Goal: Task Accomplishment & Management: Manage account settings

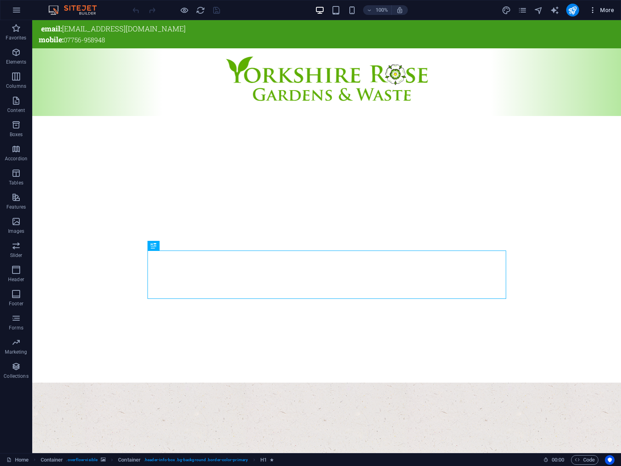
click at [602, 4] on button "More" at bounding box center [602, 10] width 32 height 13
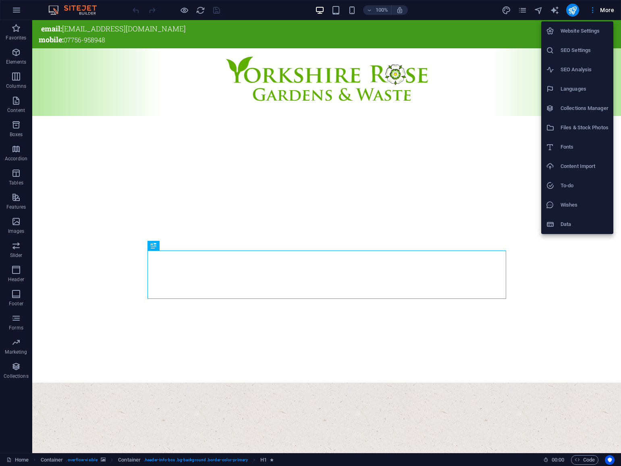
click at [582, 51] on h6 "SEO Settings" at bounding box center [585, 51] width 48 height 10
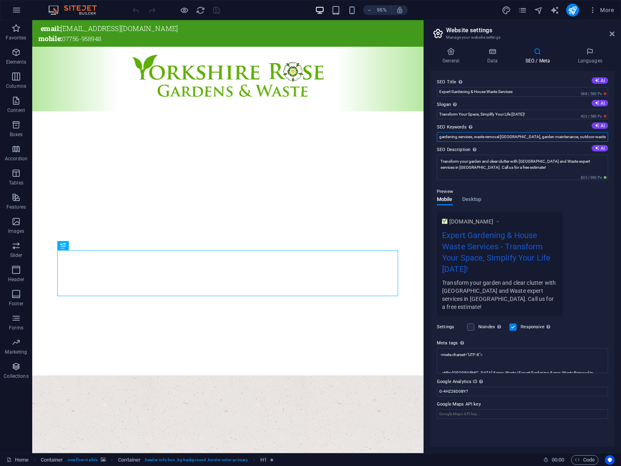
click at [439, 138] on input "gardening services, waste removal [GEOGRAPHIC_DATA], garden maintenance, outdoo…" at bounding box center [522, 137] width 171 height 10
click at [521, 138] on input "York gardening services, waste removal [GEOGRAPHIC_DATA], garden maintenance, o…" at bounding box center [522, 137] width 171 height 10
click at [569, 137] on input "York gardening services, waste removal [GEOGRAPHIC_DATA], [GEOGRAPHIC_DATA] gar…" at bounding box center [522, 137] width 171 height 10
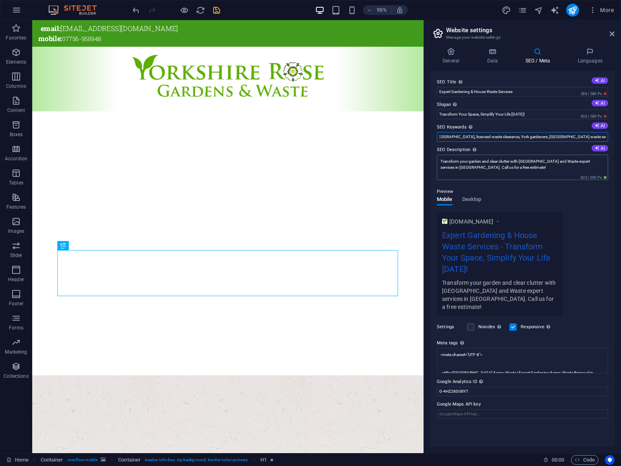
scroll to position [0, 286]
type input "York gardening services, waste removal [GEOGRAPHIC_DATA], [GEOGRAPHIC_DATA] gar…"
click at [613, 35] on icon at bounding box center [612, 34] width 5 height 6
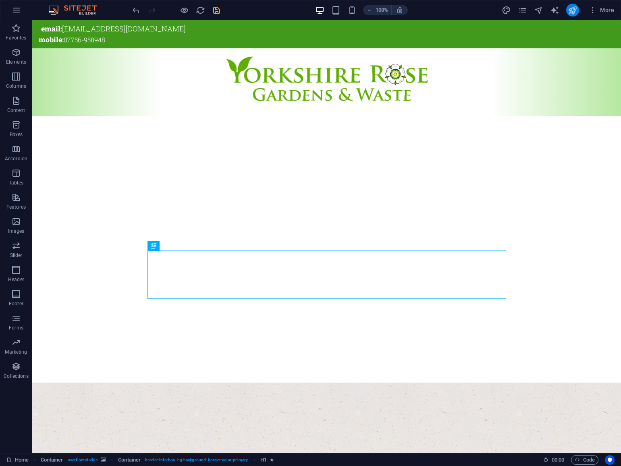
click at [577, 9] on icon "publish" at bounding box center [572, 10] width 9 height 9
